Goal: Information Seeking & Learning: Find specific page/section

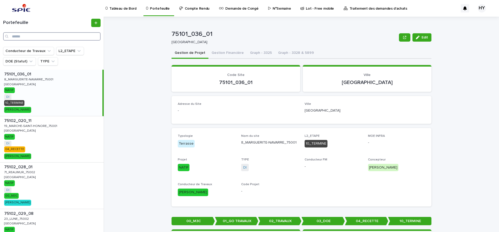
click at [53, 38] on input "Search" at bounding box center [52, 36] width 98 height 8
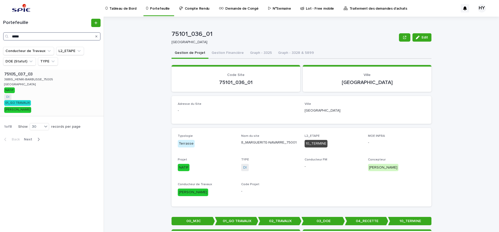
type input "*****"
click at [35, 80] on p "38BIS_HENRI-BARBUSSE_75005" at bounding box center [29, 79] width 50 height 5
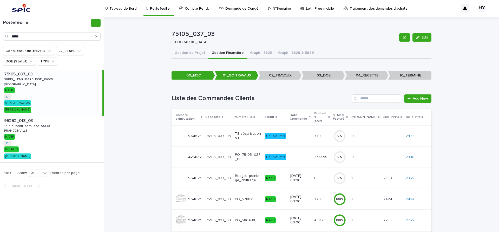
scroll to position [42, 0]
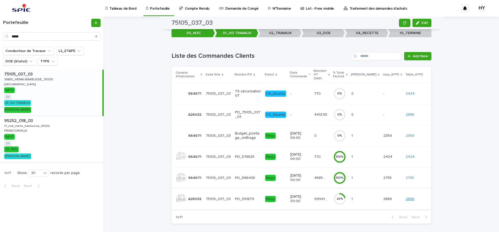
click at [411, 197] on link "2886" at bounding box center [410, 199] width 9 height 4
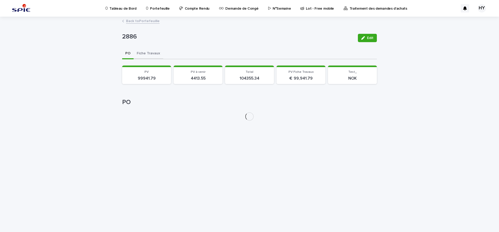
click at [145, 52] on button "Fiche Travaux" at bounding box center [149, 53] width 30 height 11
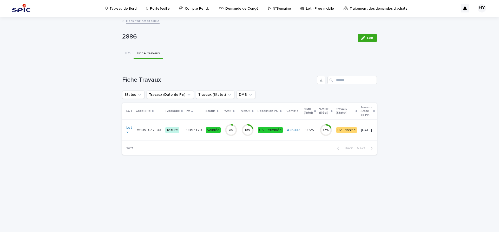
click at [285, 132] on td "A26032" at bounding box center [293, 129] width 17 height 21
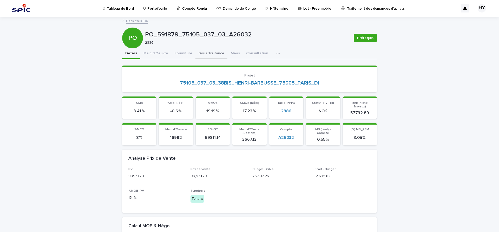
click at [204, 55] on button "Sous Traitance" at bounding box center [212, 53] width 32 height 11
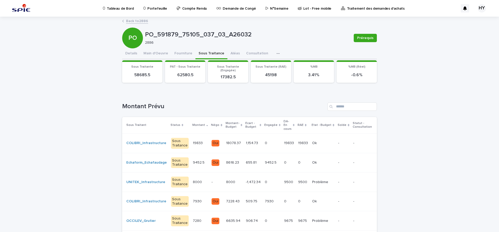
scroll to position [33, 0]
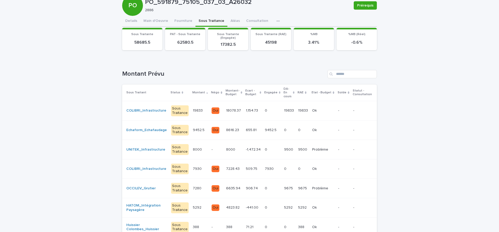
click at [284, 152] on div "9500 9500" at bounding box center [289, 149] width 10 height 9
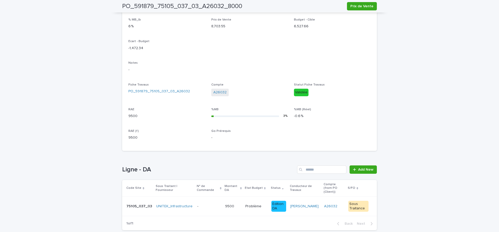
scroll to position [155, 0]
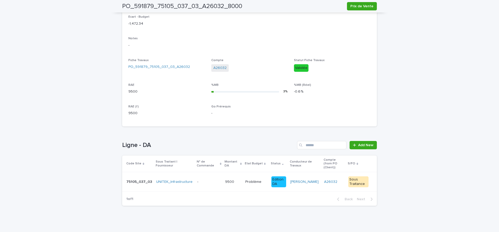
click at [246, 181] on div "Problème Problème" at bounding box center [257, 182] width 22 height 9
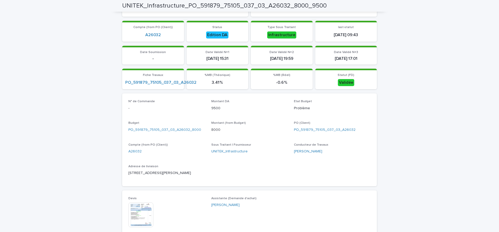
scroll to position [130, 0]
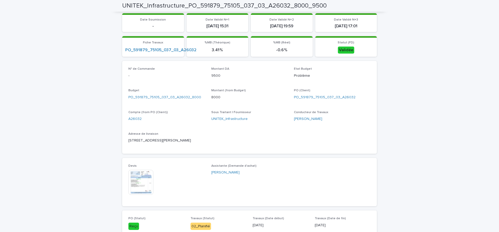
click at [139, 177] on img at bounding box center [141, 182] width 25 height 25
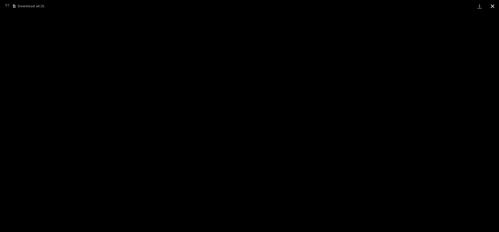
click at [493, 6] on button "Close gallery" at bounding box center [492, 6] width 13 height 12
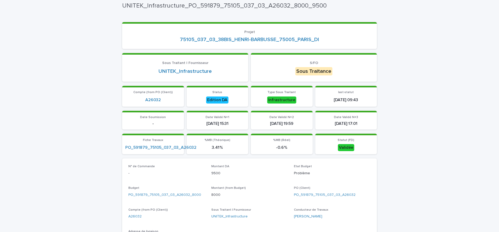
scroll to position [0, 0]
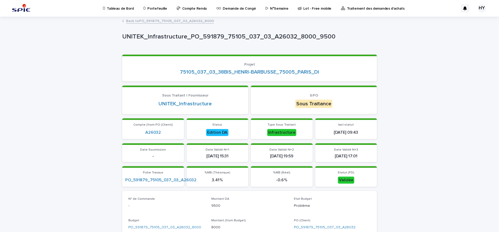
click at [178, 22] on link "Back to PO_591879_75105_037_03_A26032_8000" at bounding box center [170, 21] width 88 height 6
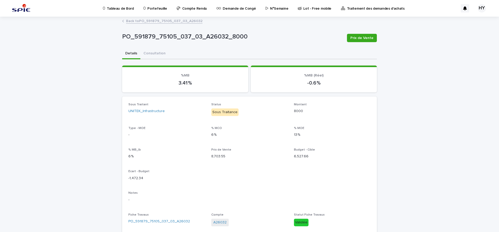
click at [146, 24] on div "Back to PO_591879_75105_037_03_A26032" at bounding box center [250, 21] width 260 height 7
click at [148, 20] on link "Back to PO_591879_75105_037_03_A26032" at bounding box center [164, 21] width 76 height 6
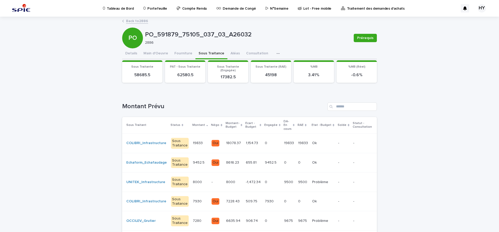
click at [139, 21] on link "Back to 2886" at bounding box center [137, 21] width 22 height 6
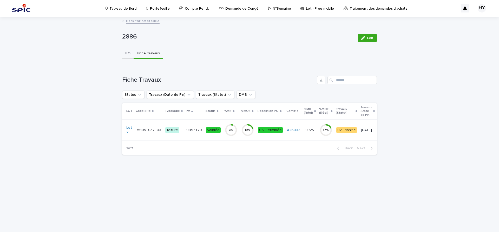
click at [129, 54] on button "PO" at bounding box center [127, 53] width 11 height 11
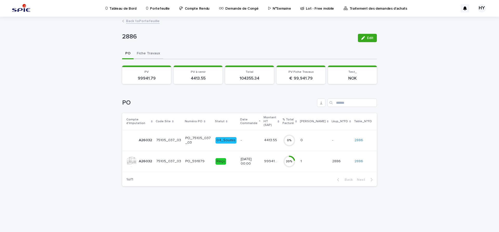
click at [150, 54] on button "Fiche Travaux" at bounding box center [149, 53] width 30 height 11
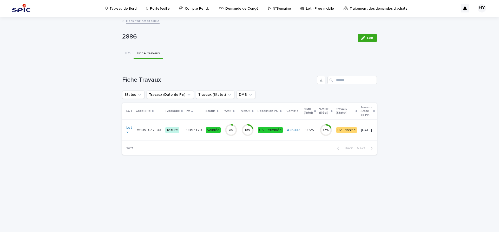
click at [184, 131] on td "99941.79 99941.79" at bounding box center [194, 129] width 20 height 21
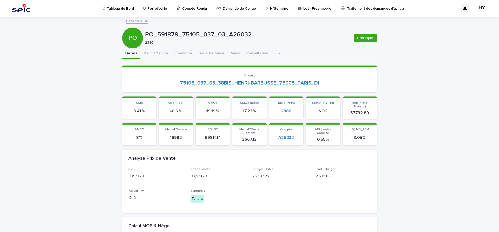
click at [131, 20] on link "Back to 2886" at bounding box center [137, 21] width 22 height 6
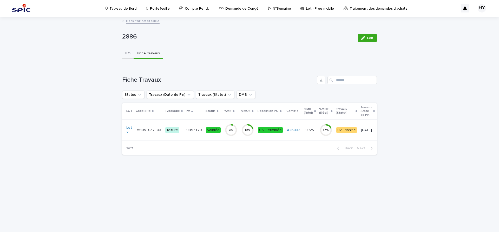
click at [127, 54] on button "PO" at bounding box center [127, 53] width 11 height 11
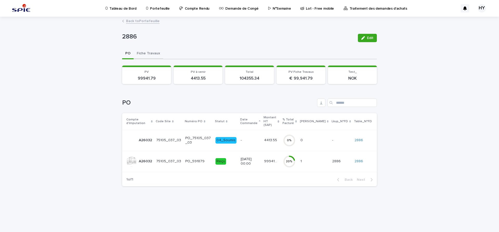
click at [157, 53] on button "Fiche Travaux" at bounding box center [149, 53] width 30 height 11
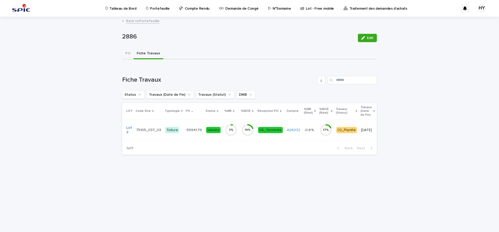
click at [157, 9] on p "Portefeuille" at bounding box center [160, 5] width 20 height 11
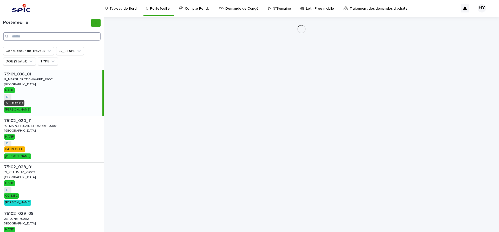
click at [41, 34] on input "Search" at bounding box center [52, 36] width 98 height 8
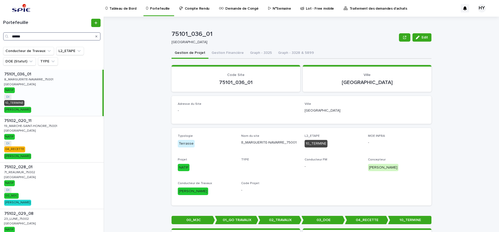
type input "******"
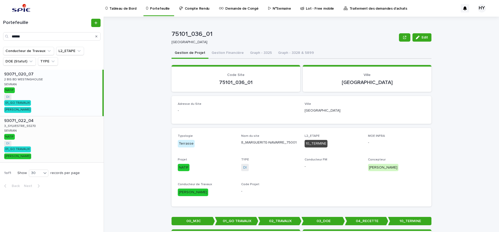
click at [60, 126] on div "93071_022_04 93071_022_04 3_SYLVESTRE_93270 3_SYLVESTRE_93270 SEVRAN SEVRAN NAT…" at bounding box center [52, 139] width 104 height 46
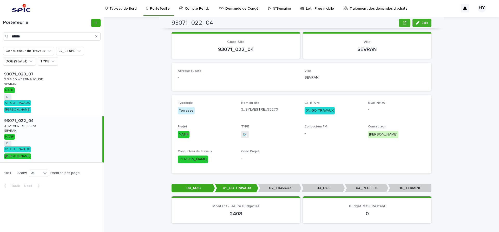
scroll to position [1, 0]
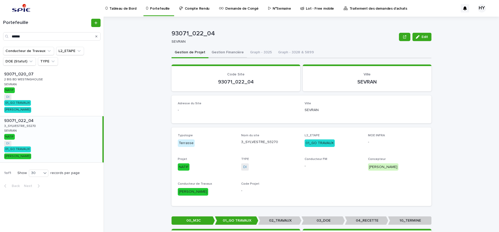
click at [221, 46] on div "93071_022_04 SEVRAN Edit" at bounding box center [302, 37] width 260 height 21
click at [219, 49] on button "Gestion Financière" at bounding box center [228, 52] width 39 height 11
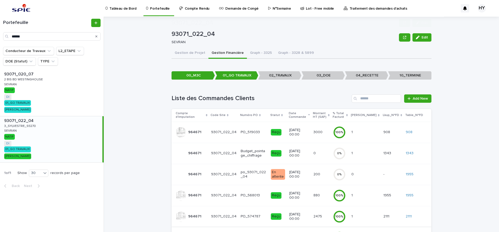
scroll to position [63, 0]
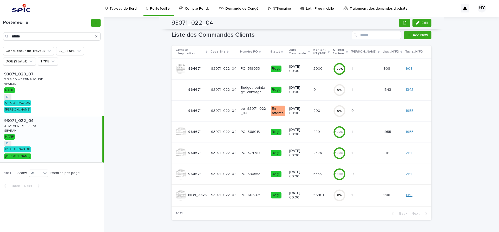
click at [410, 196] on link "1318" at bounding box center [409, 195] width 7 height 4
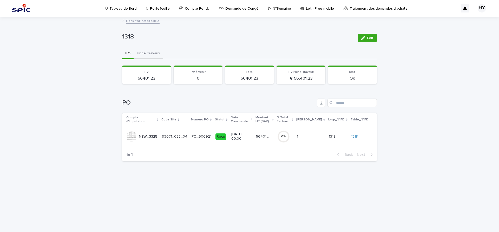
click at [144, 52] on button "Fiche Travaux" at bounding box center [149, 53] width 30 height 11
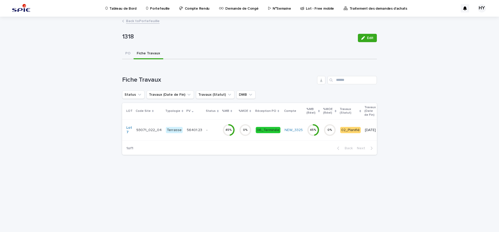
click at [198, 131] on p "56401.23" at bounding box center [195, 129] width 16 height 5
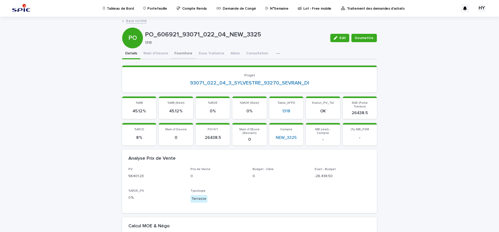
click at [181, 52] on button "Fourniture" at bounding box center [183, 53] width 24 height 11
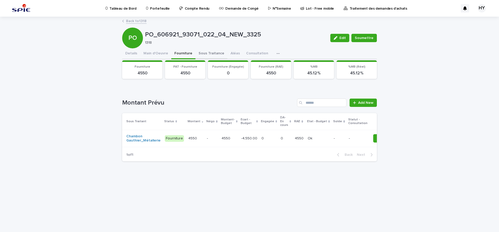
click at [201, 54] on button "Sous Traitance" at bounding box center [212, 53] width 32 height 11
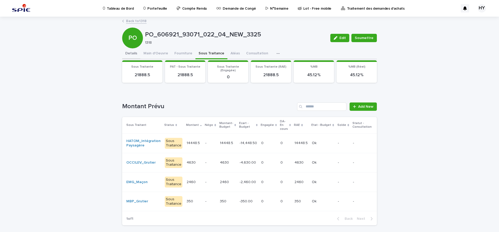
click at [130, 54] on button "Details" at bounding box center [131, 53] width 18 height 11
